Goal: Information Seeking & Learning: Learn about a topic

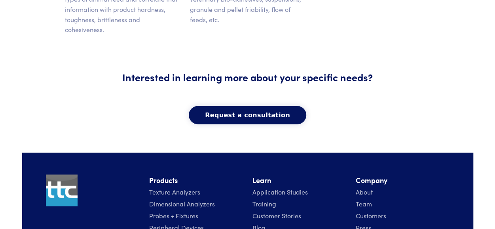
scroll to position [671, 0]
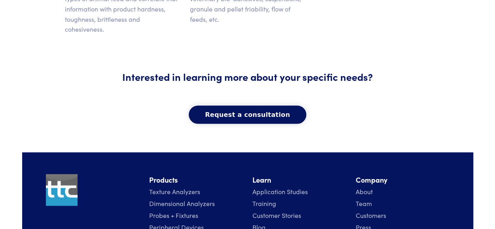
click at [163, 186] on link "Texture Analyzers" at bounding box center [174, 190] width 51 height 9
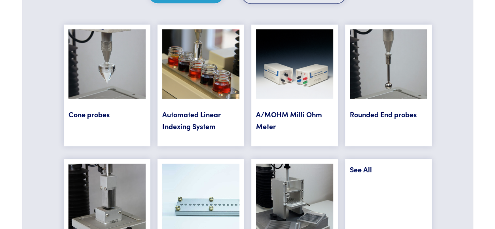
scroll to position [3175, 0]
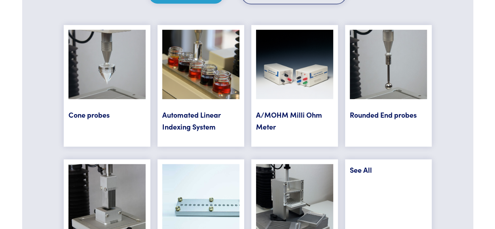
click at [84, 110] on link "Cone probes" at bounding box center [88, 115] width 41 height 10
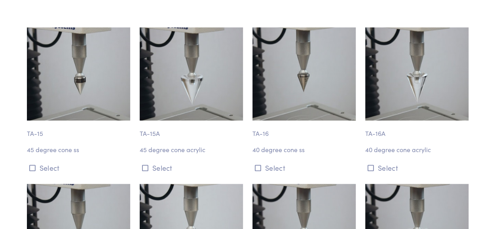
scroll to position [340, 0]
click at [67, 93] on img at bounding box center [78, 73] width 103 height 93
click at [30, 164] on icon at bounding box center [32, 167] width 6 height 7
click at [81, 93] on img at bounding box center [78, 73] width 103 height 93
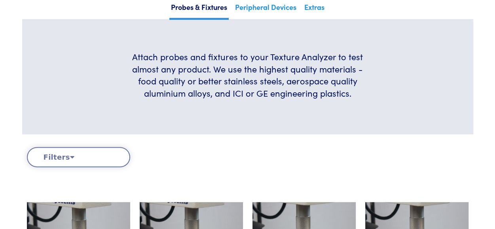
scroll to position [204, 0]
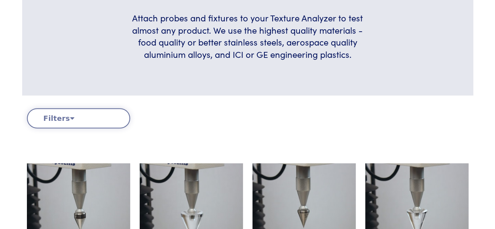
click at [70, 116] on icon at bounding box center [72, 117] width 4 height 7
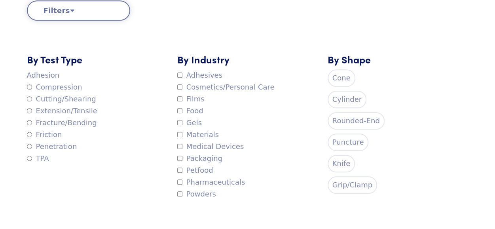
scroll to position [312, 0]
click at [183, 169] on label "Petfood" at bounding box center [195, 170] width 36 height 12
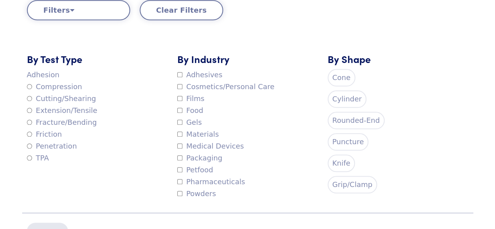
click at [344, 97] on label "Cylinder" at bounding box center [347, 98] width 39 height 17
click at [340, 79] on label "Cone" at bounding box center [342, 77] width 28 height 17
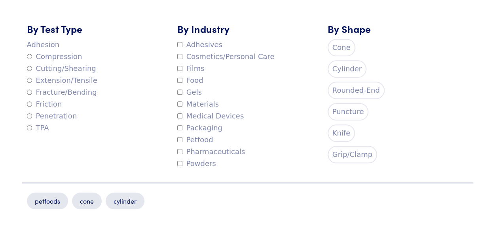
scroll to position [342, 0]
click at [346, 67] on label "Cylinder" at bounding box center [347, 69] width 39 height 17
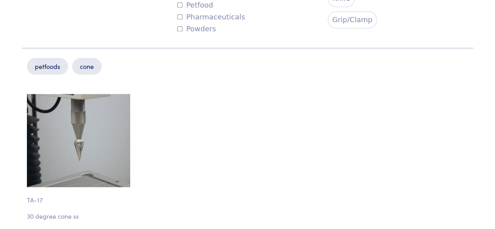
scroll to position [477, 0]
click at [84, 130] on img at bounding box center [78, 139] width 103 height 93
click at [76, 147] on img at bounding box center [78, 139] width 103 height 93
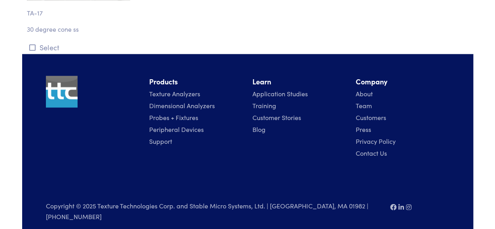
scroll to position [664, 0]
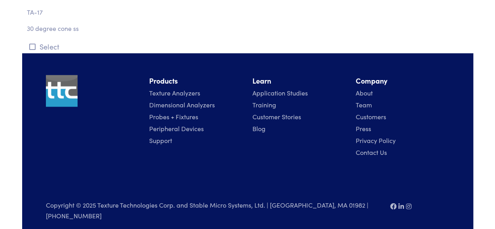
click at [279, 93] on link "Application Studies" at bounding box center [280, 92] width 55 height 9
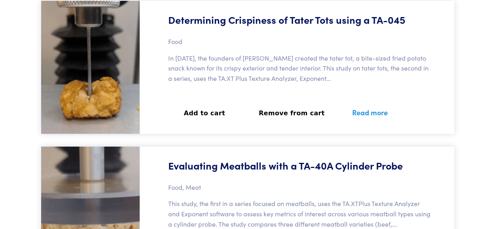
scroll to position [1369, 0]
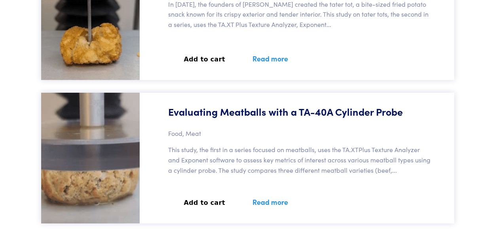
click at [257, 187] on link "Read more" at bounding box center [270, 201] width 55 height 29
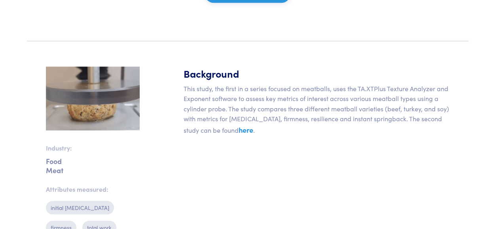
scroll to position [219, 0]
click at [239, 128] on link "here" at bounding box center [246, 129] width 15 height 10
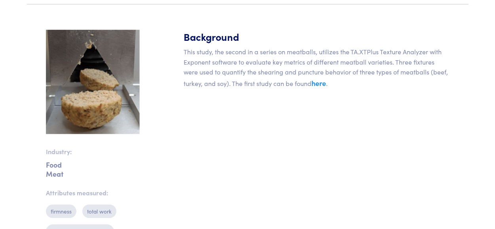
scroll to position [232, 0]
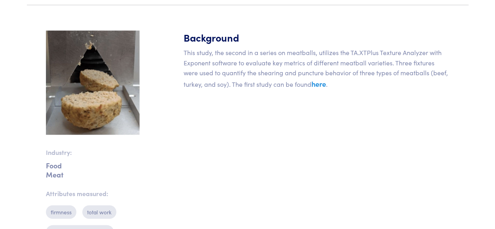
click at [320, 82] on link "here" at bounding box center [319, 84] width 15 height 10
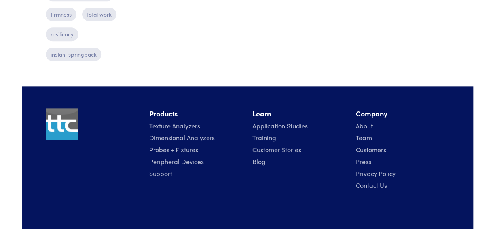
scroll to position [445, 0]
